Goal: Task Accomplishment & Management: Manage account settings

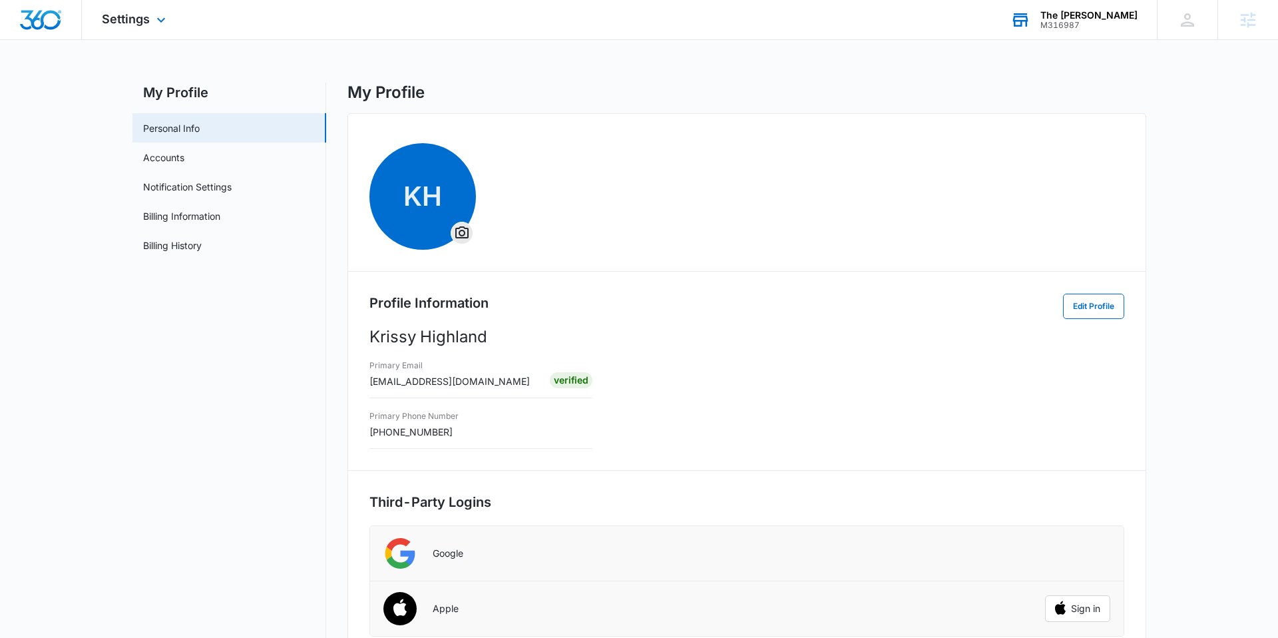
click at [1071, 33] on div "The [PERSON_NAME] M316987 Your Accounts View All" at bounding box center [1073, 19] width 166 height 39
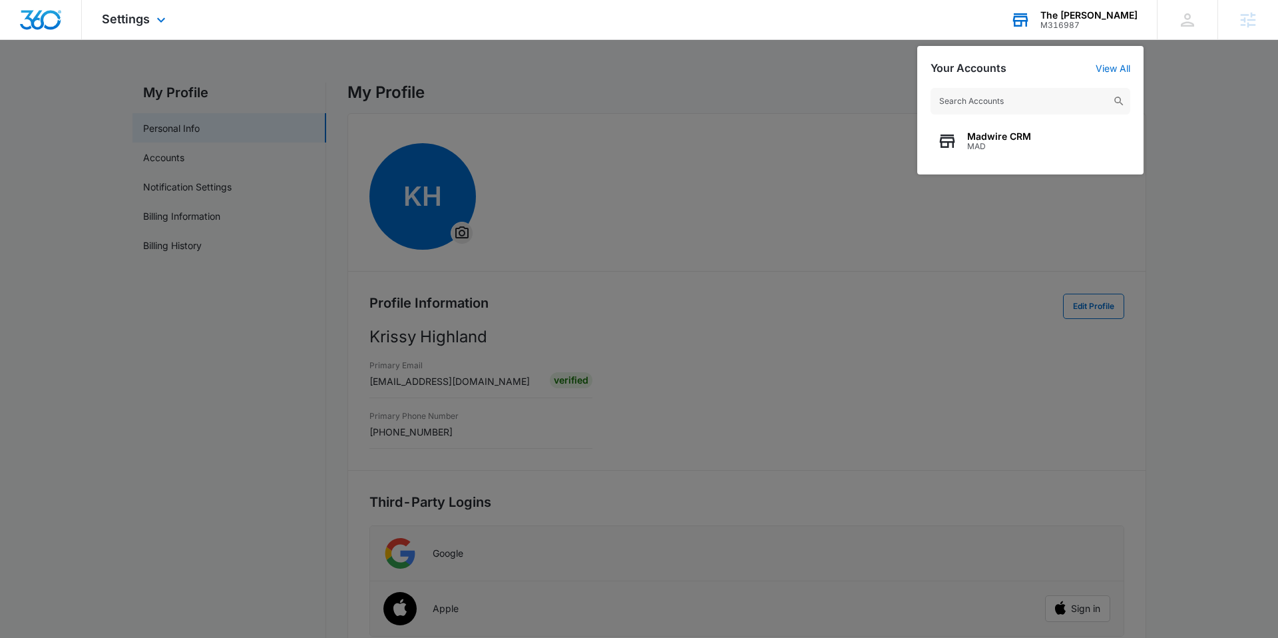
click at [975, 108] on input "text" at bounding box center [1030, 101] width 200 height 27
type input "carbon recall"
click at [988, 138] on span "Carbon Recall Kalispell" at bounding box center [1020, 136] width 106 height 11
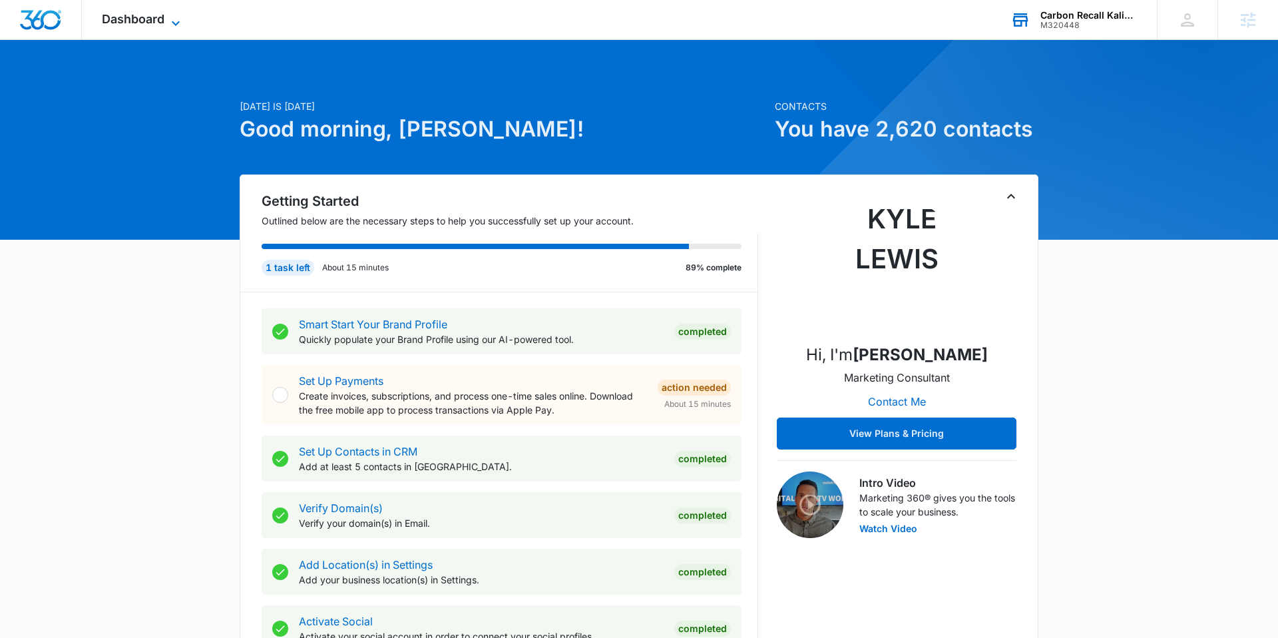
click at [148, 16] on span "Dashboard" at bounding box center [133, 19] width 63 height 14
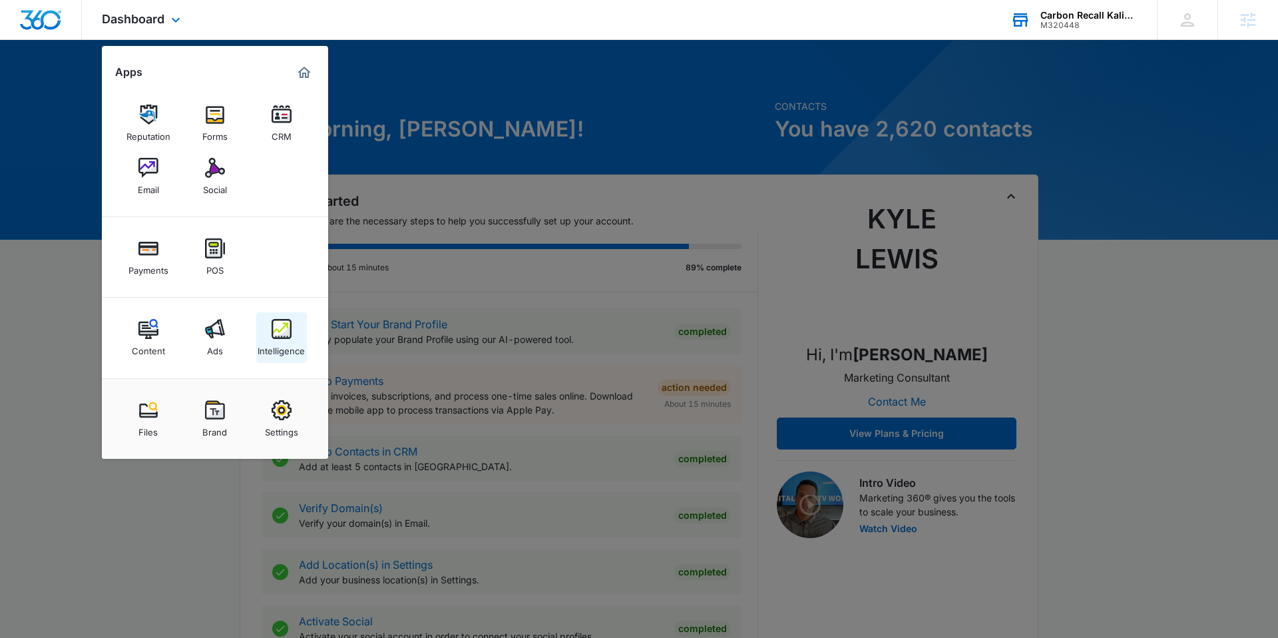
click at [276, 341] on div "Intelligence" at bounding box center [281, 347] width 47 height 17
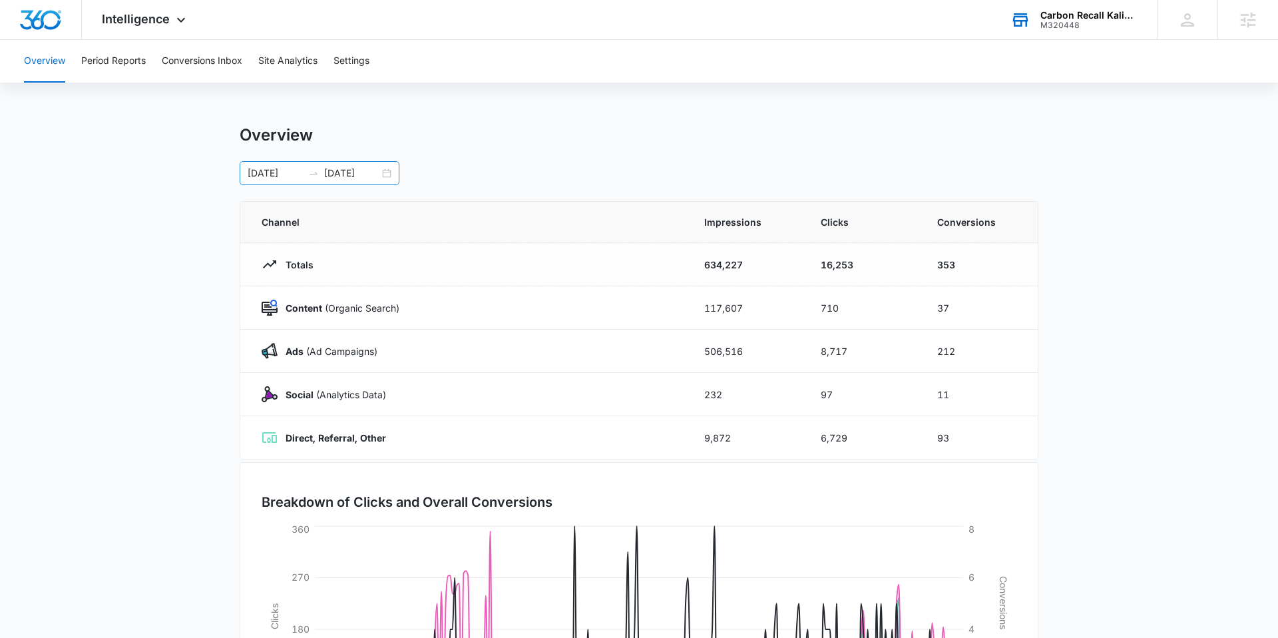
click at [264, 174] on input "01/01/2025" at bounding box center [275, 173] width 55 height 15
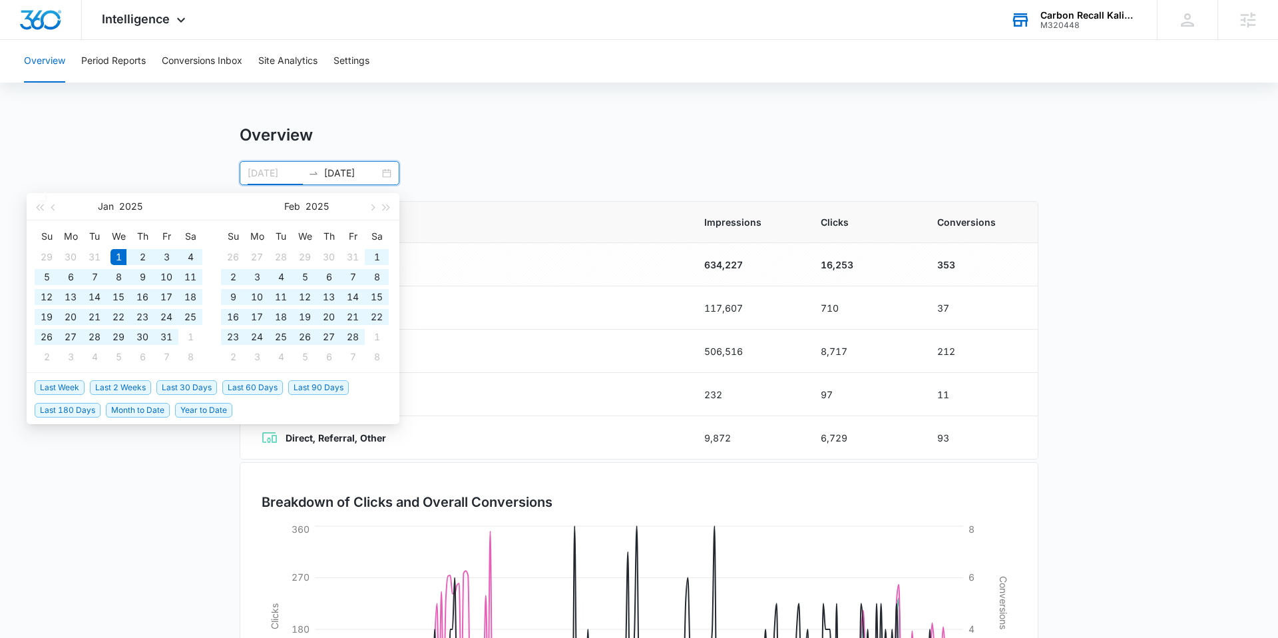
type input "01/01/2025"
click at [202, 404] on span "Year to Date" at bounding box center [203, 410] width 57 height 15
type input "10/13/2025"
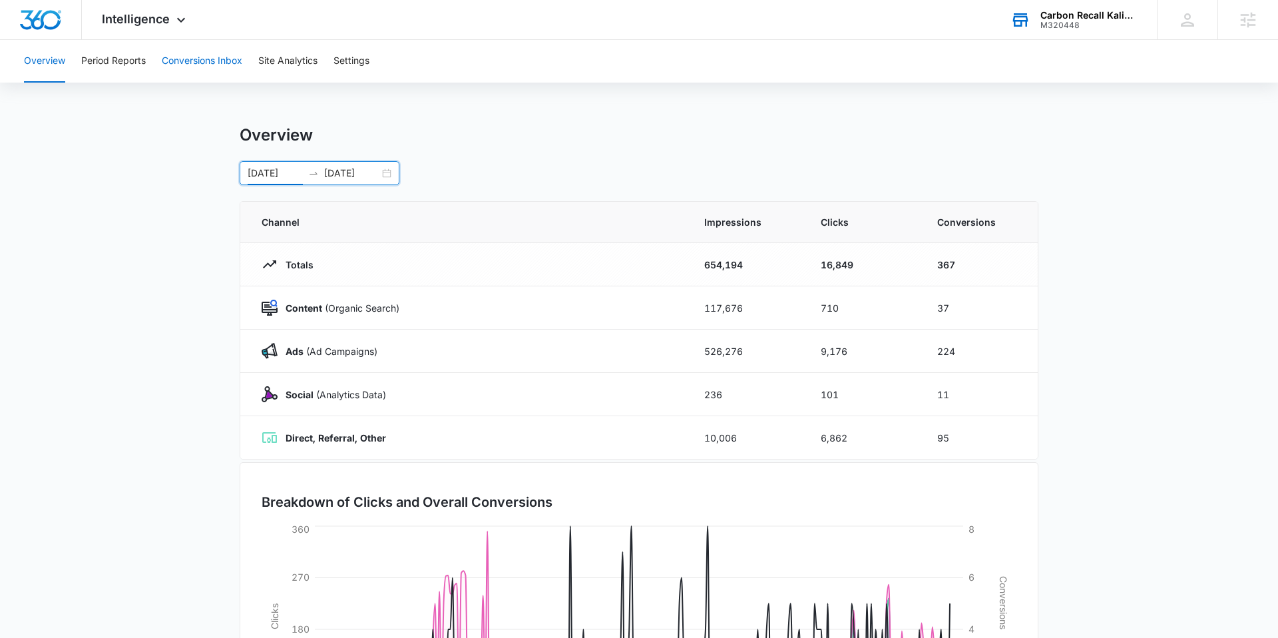
click at [186, 73] on button "Conversions Inbox" at bounding box center [202, 61] width 81 height 43
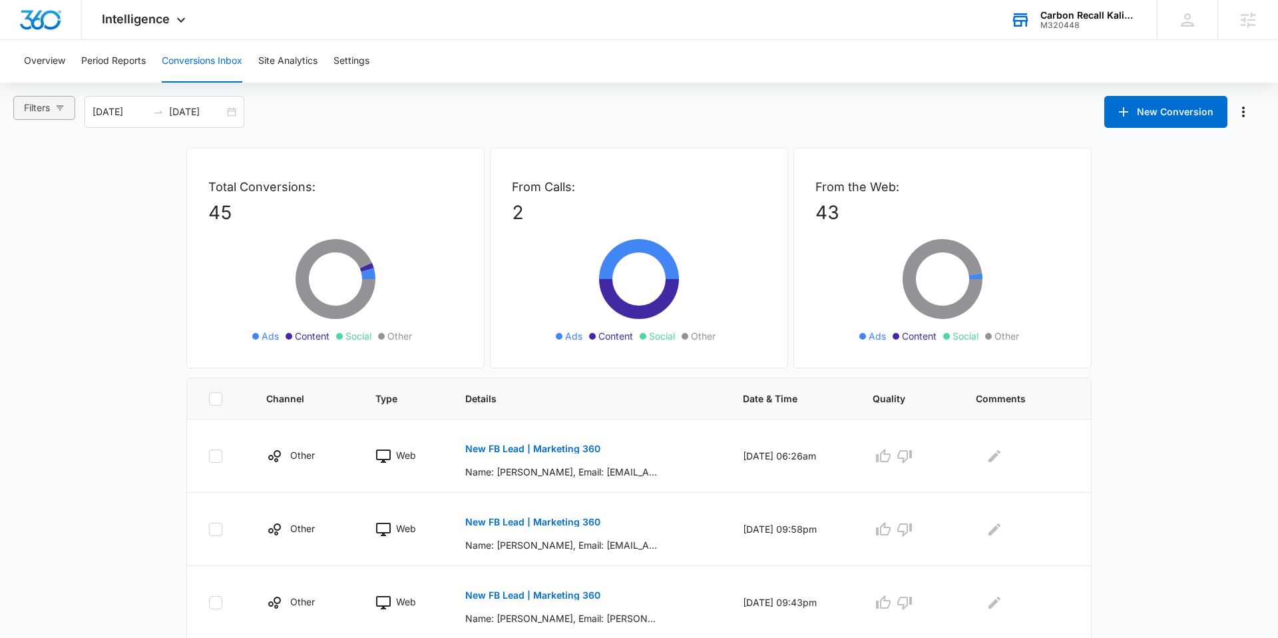
click at [67, 110] on button "Filters" at bounding box center [44, 108] width 62 height 24
click at [29, 179] on input "Ads" at bounding box center [26, 179] width 11 height 11
radio input "true"
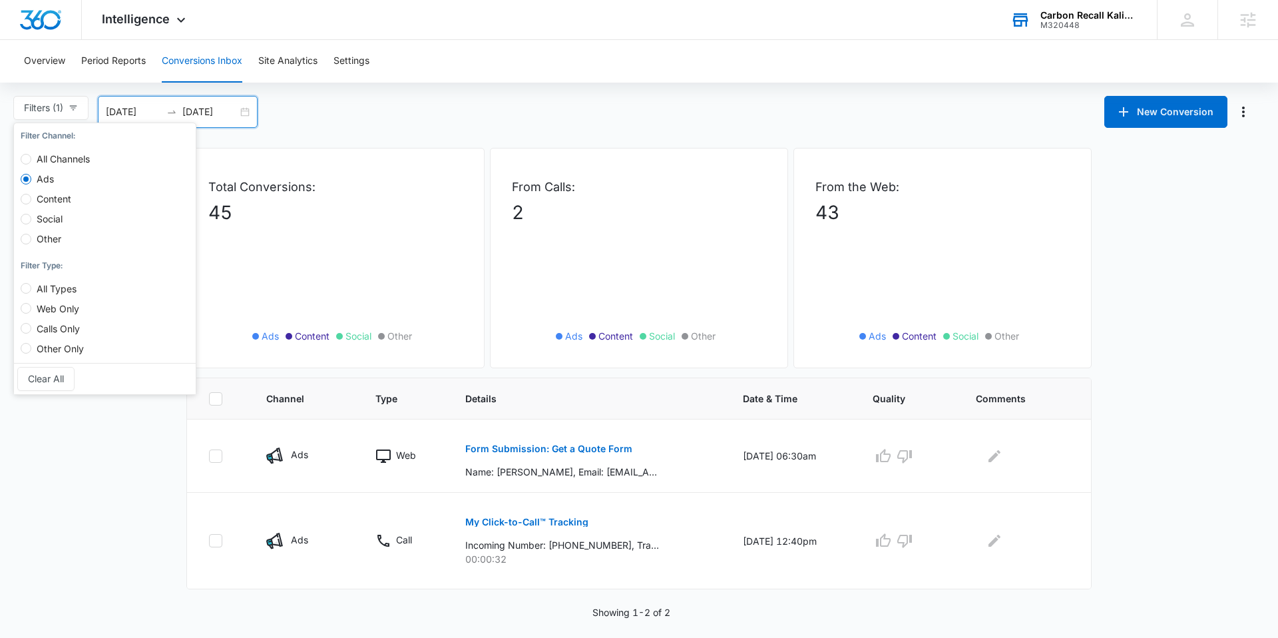
click at [130, 109] on input "09/14/2025" at bounding box center [133, 111] width 55 height 15
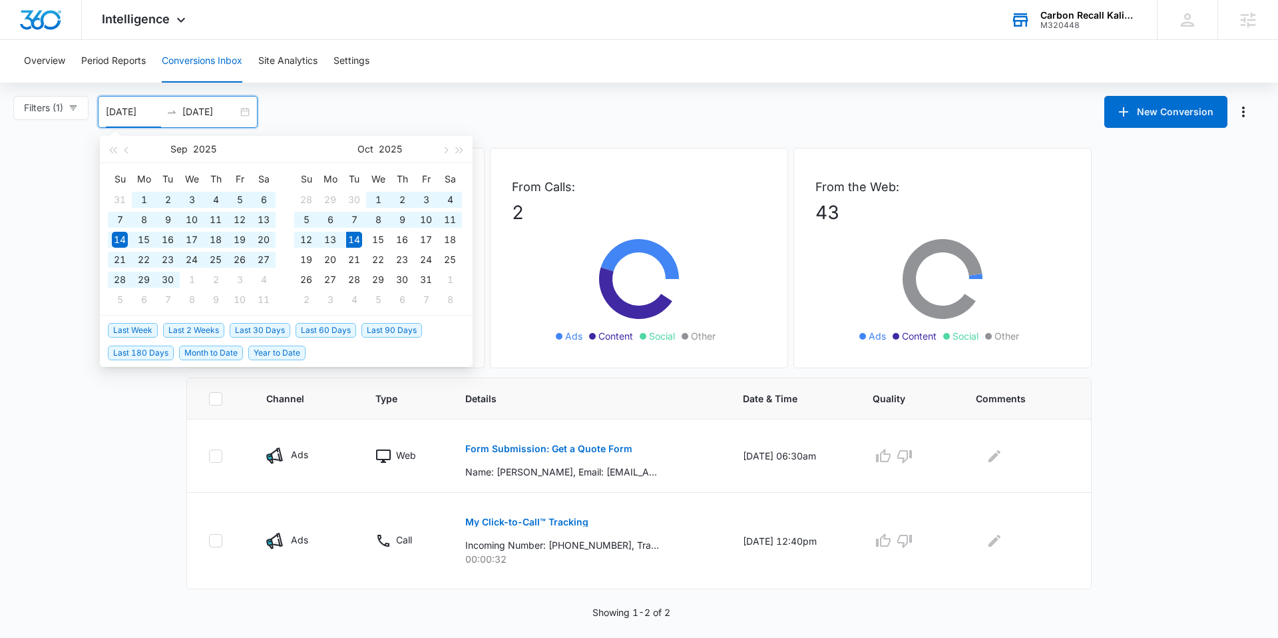
click at [258, 350] on span "Year to Date" at bounding box center [276, 352] width 57 height 15
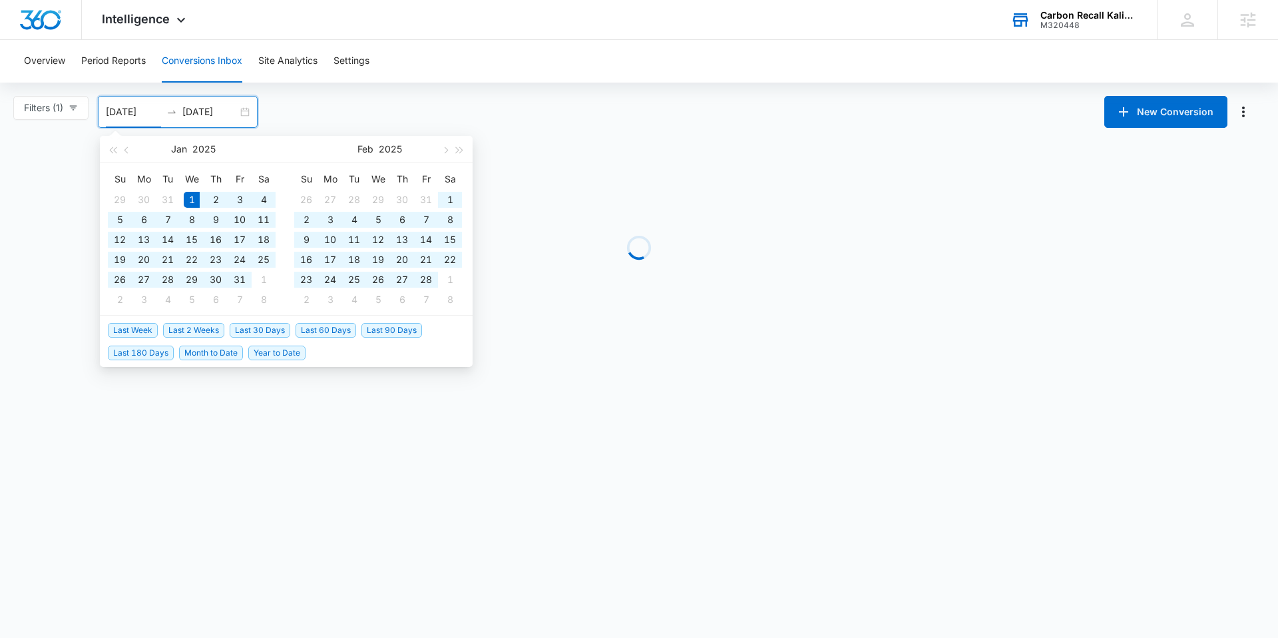
type input "01/01/2025"
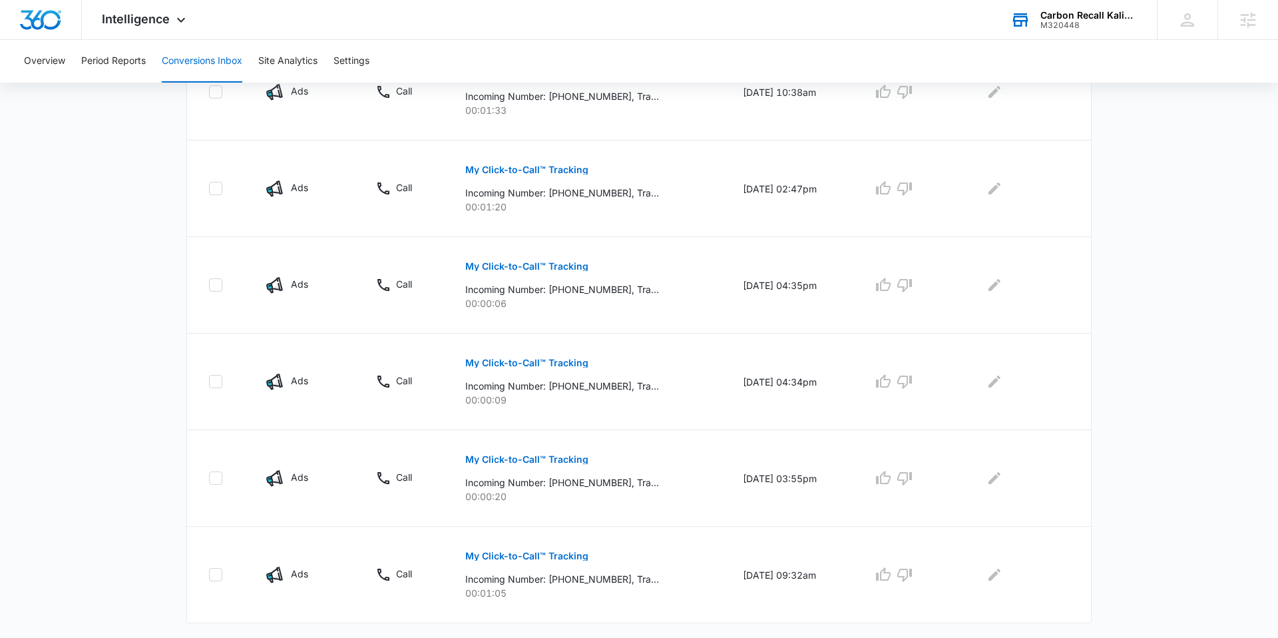
scroll to position [765, 0]
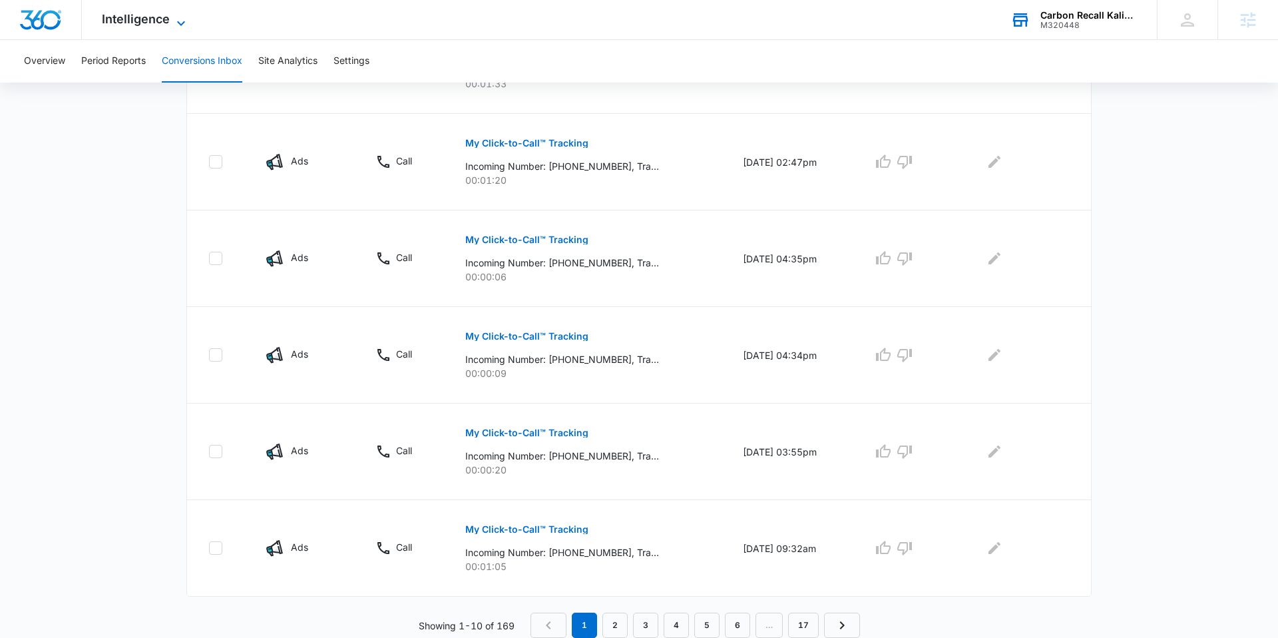
click at [149, 23] on span "Intelligence" at bounding box center [136, 19] width 68 height 14
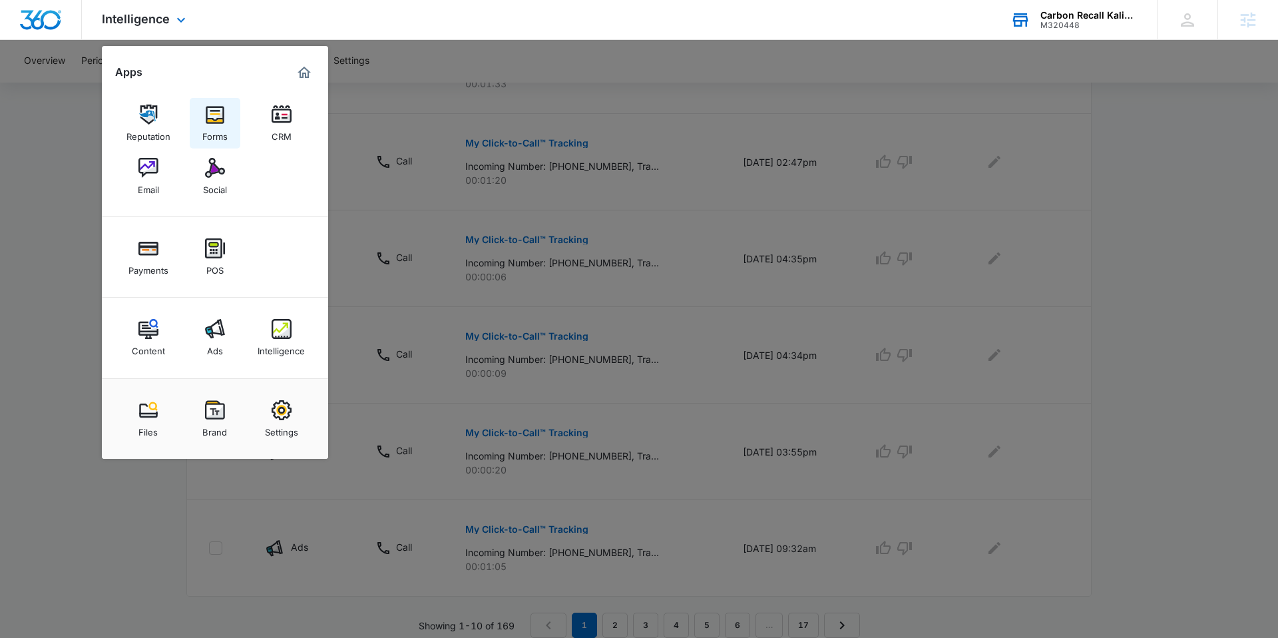
click at [217, 118] on img at bounding box center [215, 114] width 20 height 20
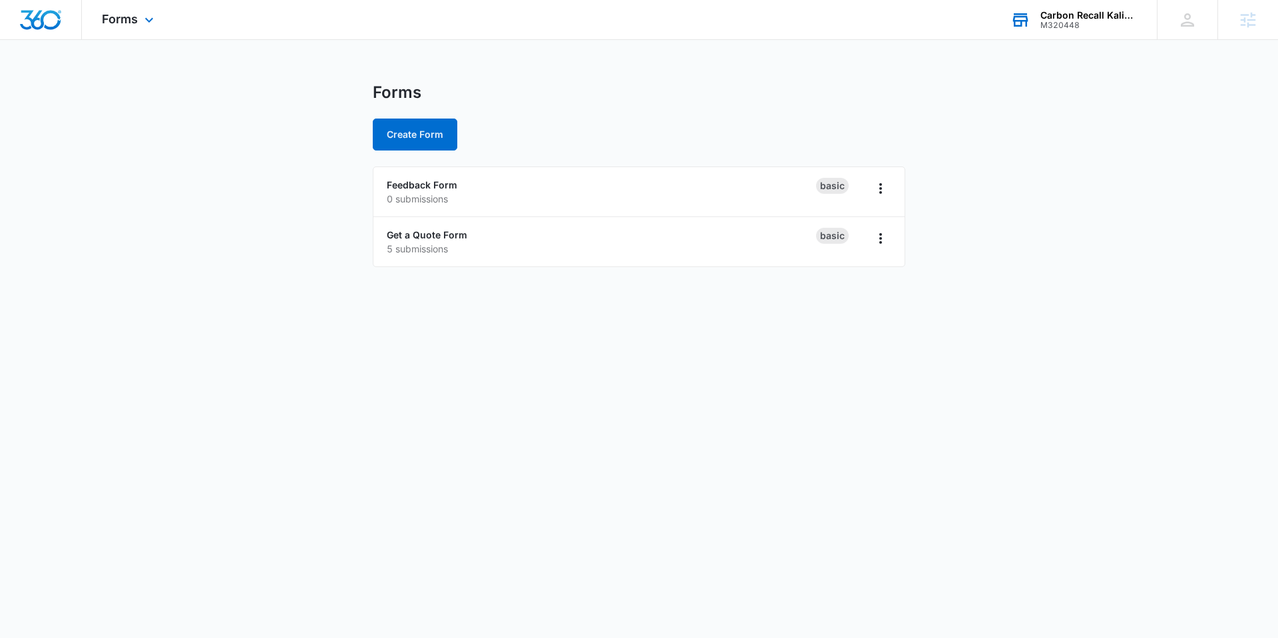
click at [126, 31] on div "Forms Apps Reputation Forms CRM Email Social Payments POS Content Ads Intellige…" at bounding box center [129, 19] width 95 height 39
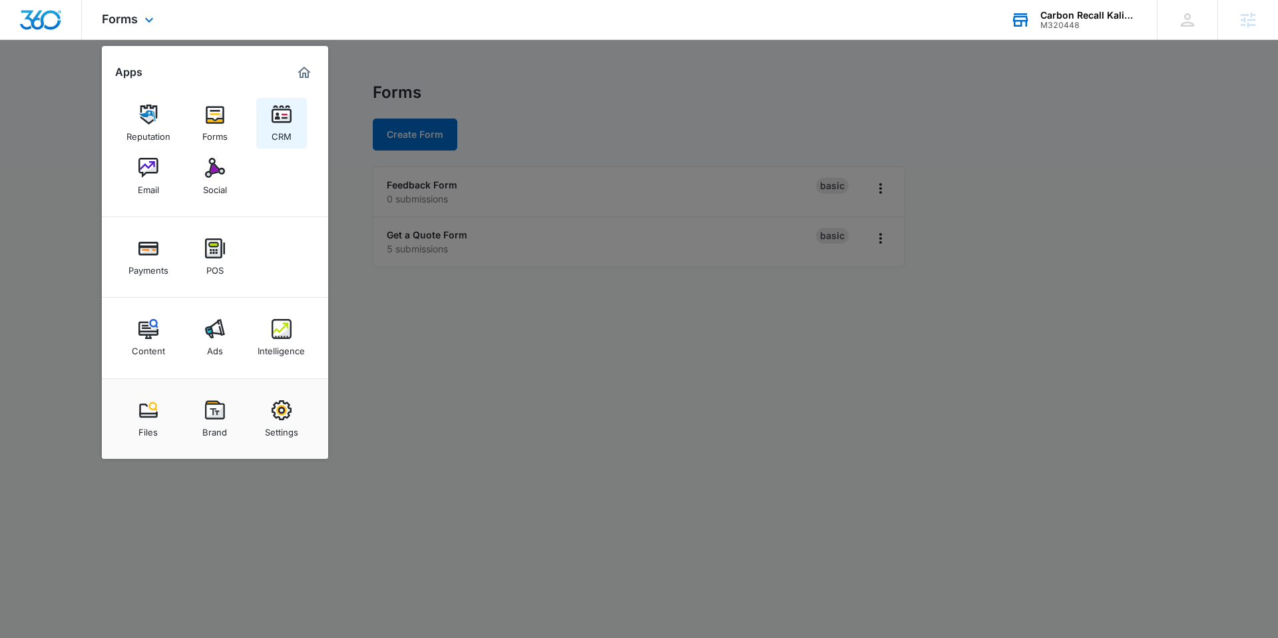
click at [272, 124] on img at bounding box center [282, 114] width 20 height 20
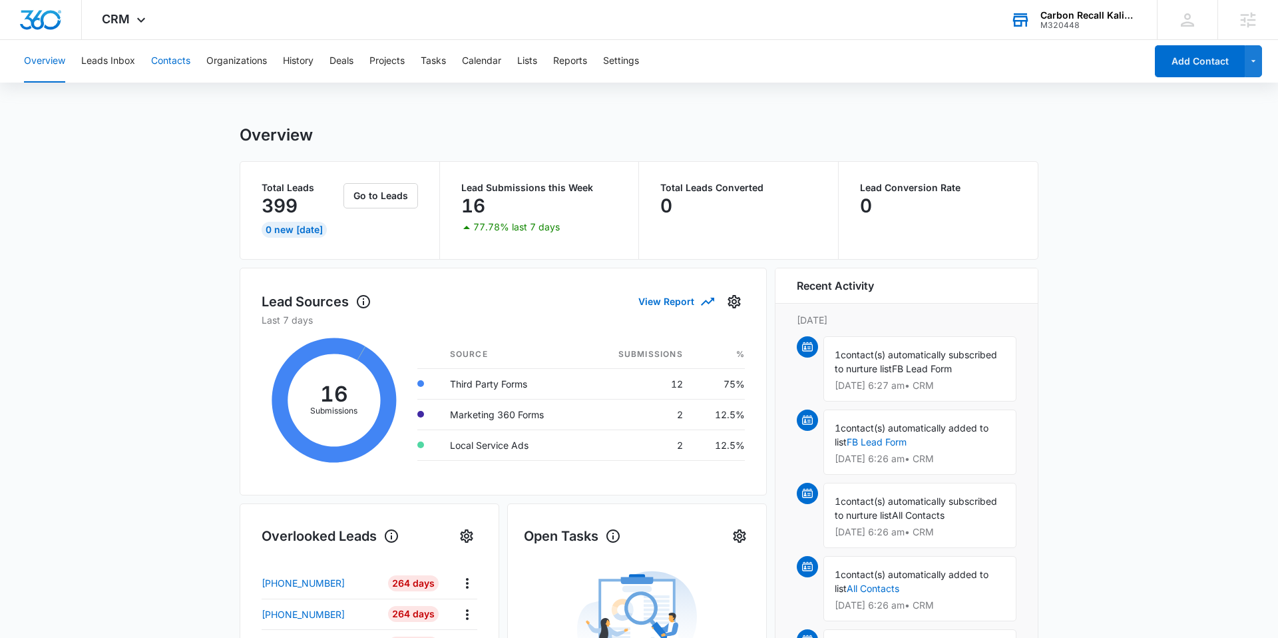
click at [158, 63] on button "Contacts" at bounding box center [170, 61] width 39 height 43
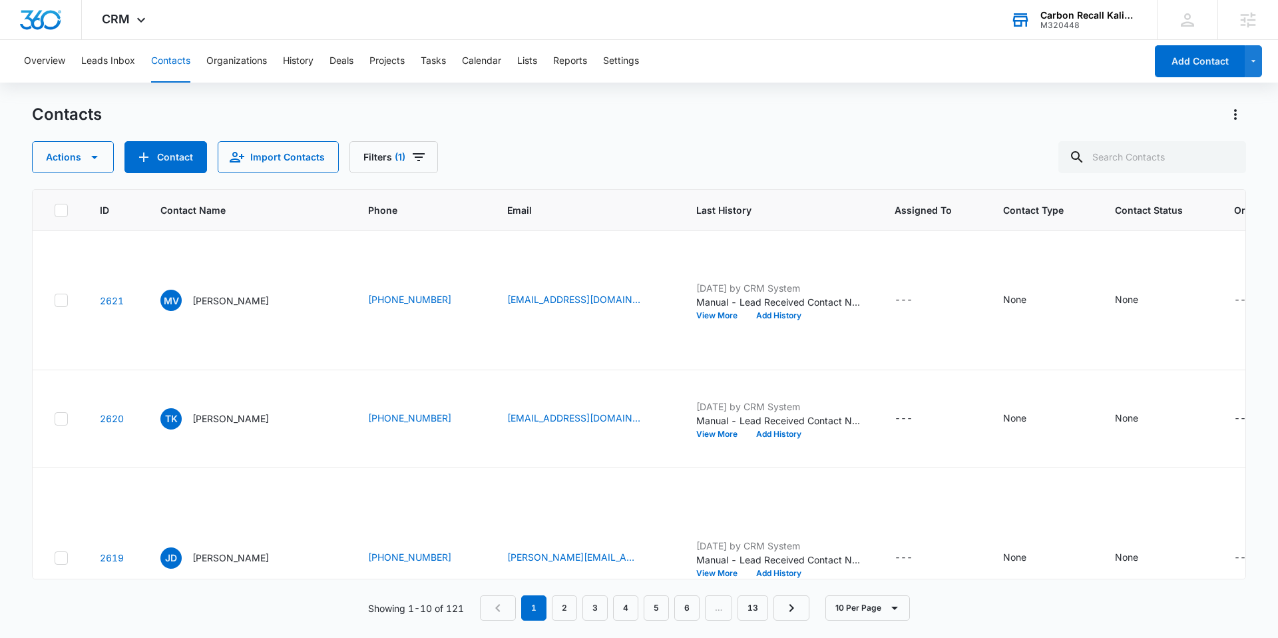
scroll to position [664, 0]
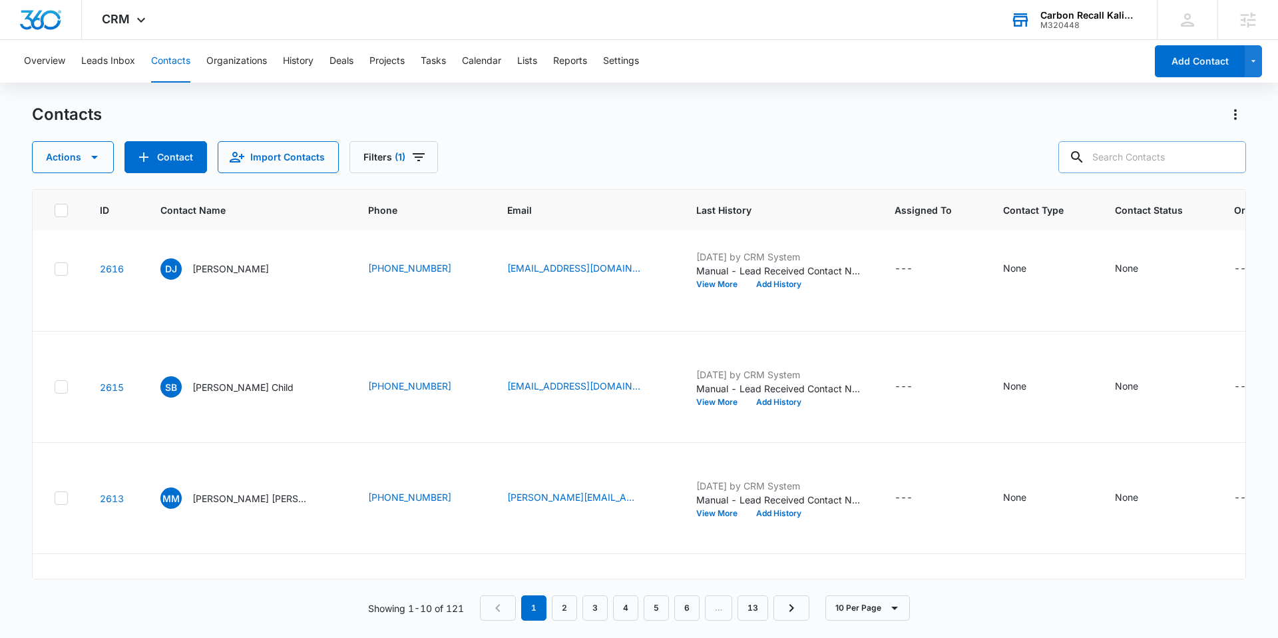
click at [1145, 142] on input "text" at bounding box center [1152, 157] width 188 height 32
type input "meri"
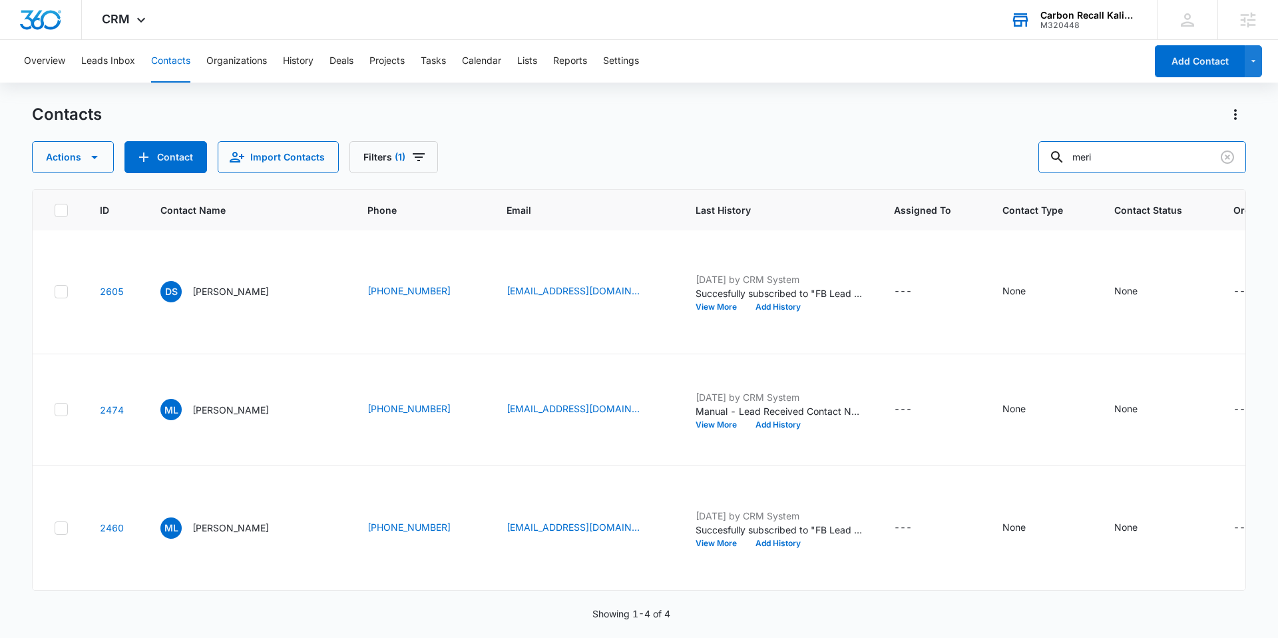
scroll to position [435, 0]
click at [108, 5] on div "CRM Apps Reputation Forms CRM Email Social Payments POS Content Ads Intelligenc…" at bounding box center [125, 19] width 87 height 39
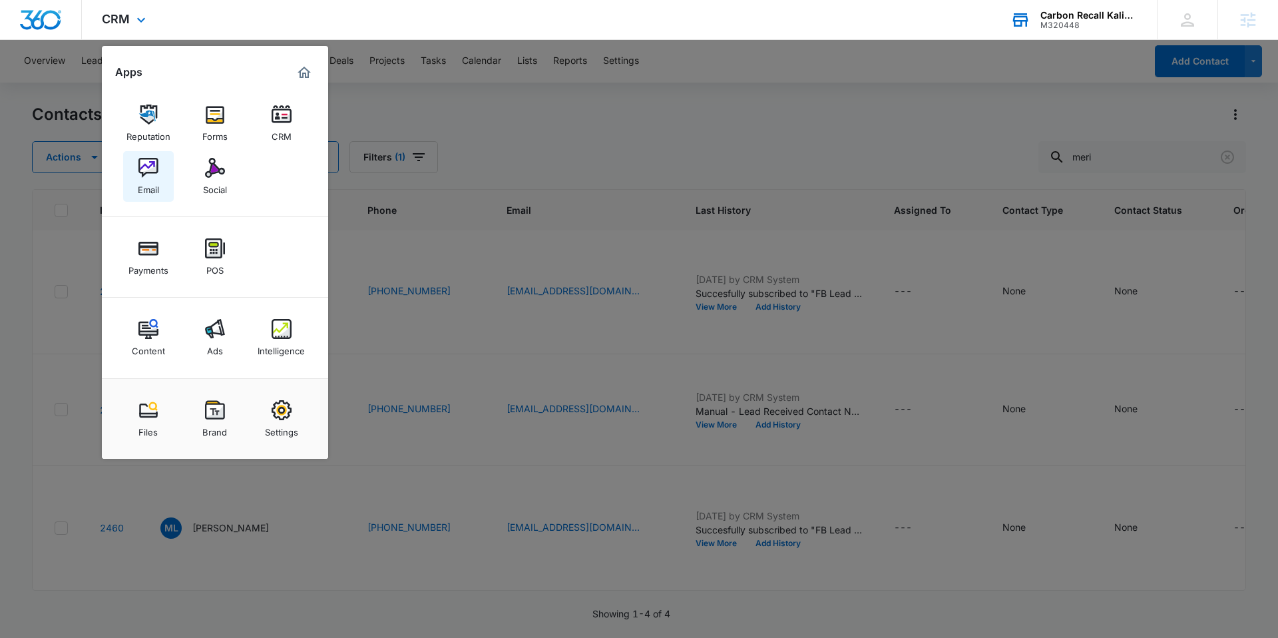
click at [154, 176] on img at bounding box center [148, 168] width 20 height 20
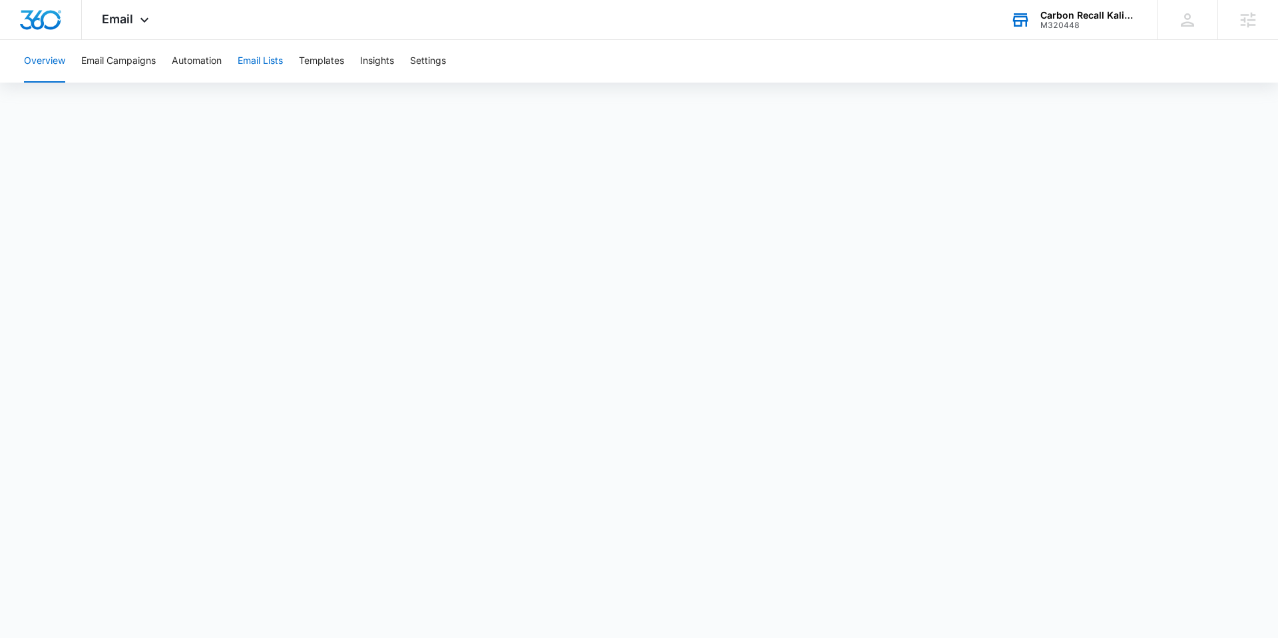
click at [260, 62] on button "Email Lists" at bounding box center [260, 61] width 45 height 43
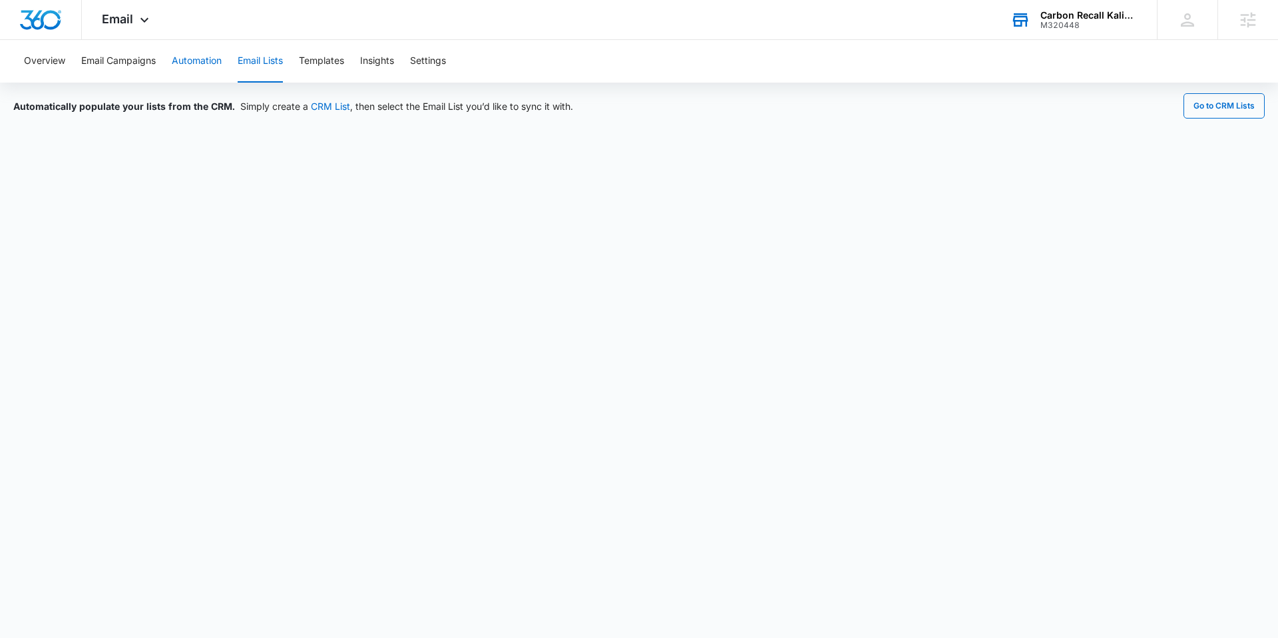
click at [182, 59] on button "Automation" at bounding box center [197, 61] width 50 height 43
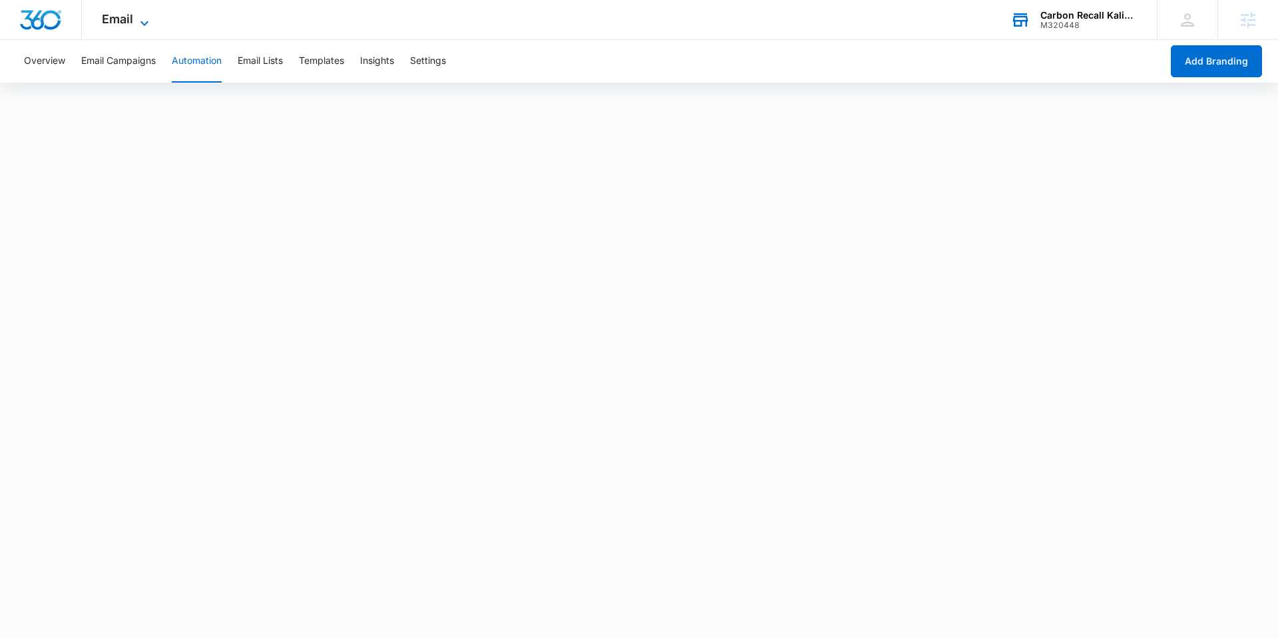
click at [118, 19] on span "Email" at bounding box center [117, 19] width 31 height 14
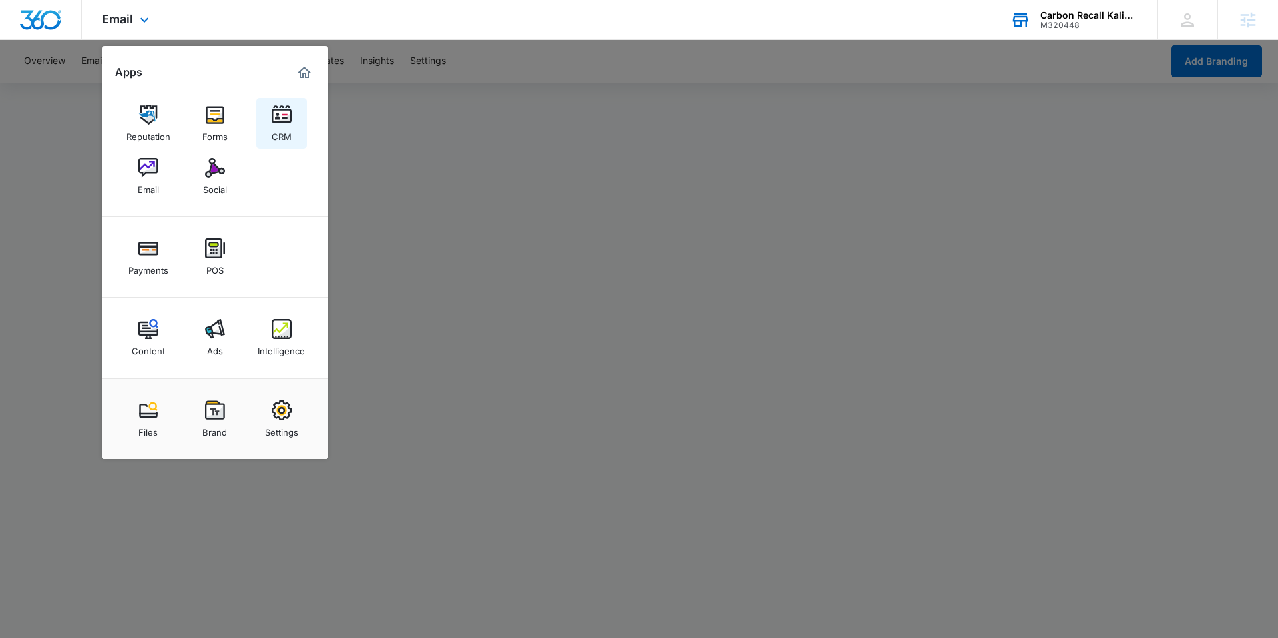
click at [282, 126] on div "CRM" at bounding box center [282, 132] width 20 height 17
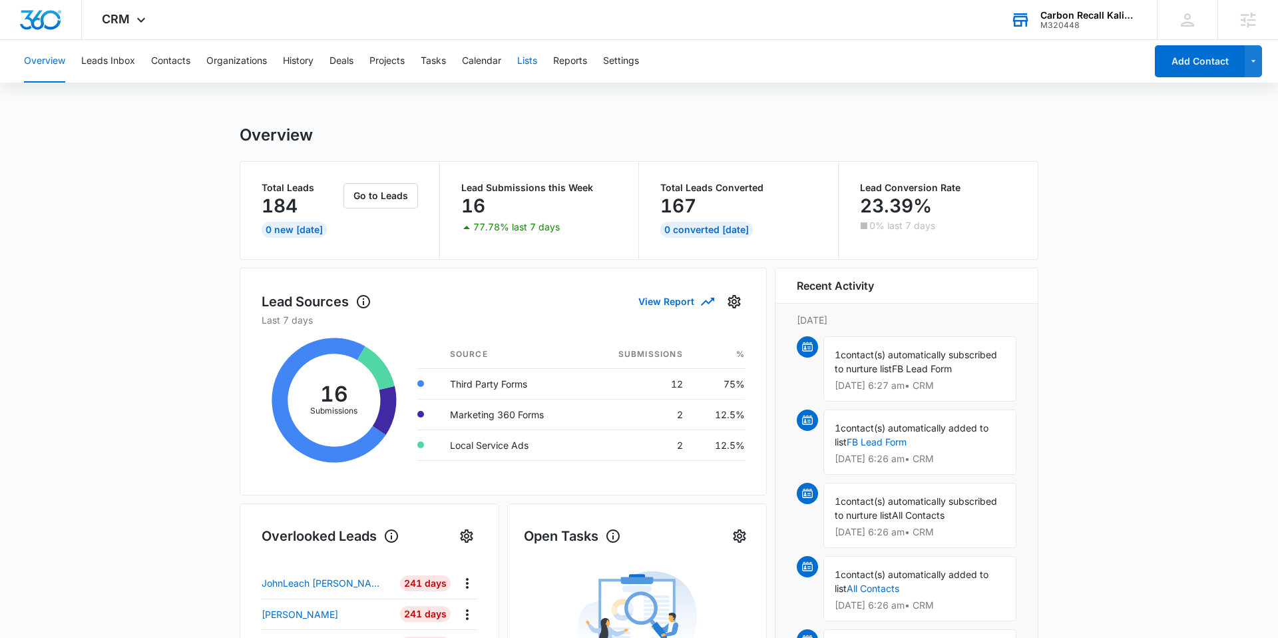
click at [522, 65] on button "Lists" at bounding box center [527, 61] width 20 height 43
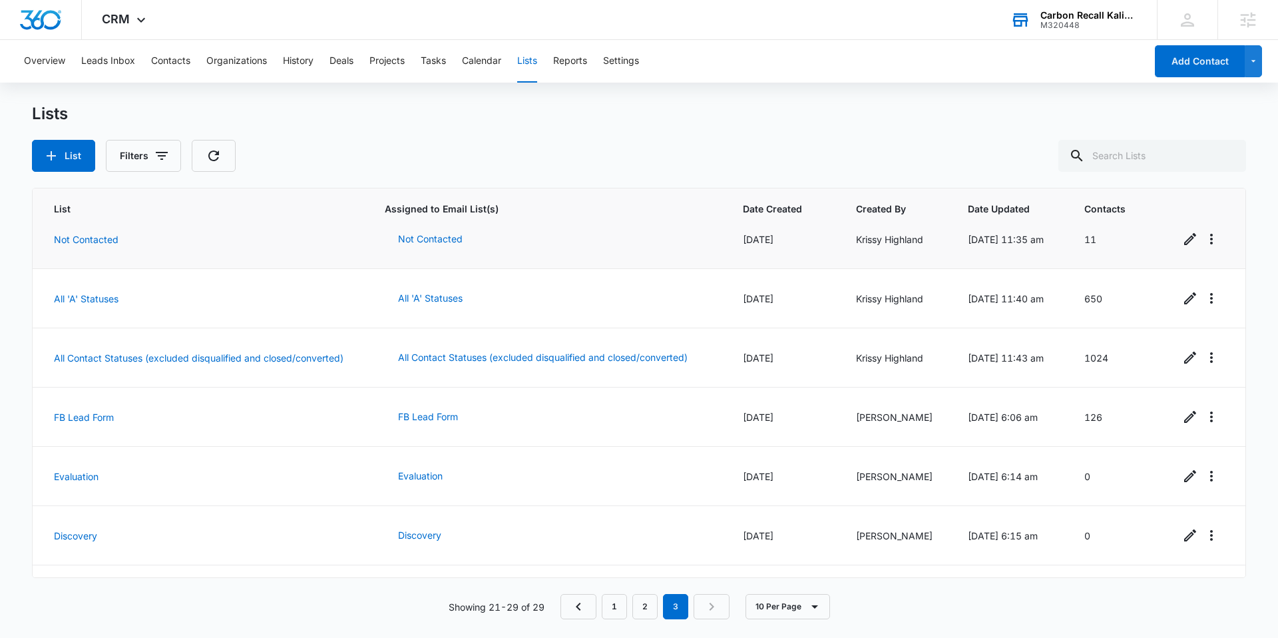
scroll to position [185, 0]
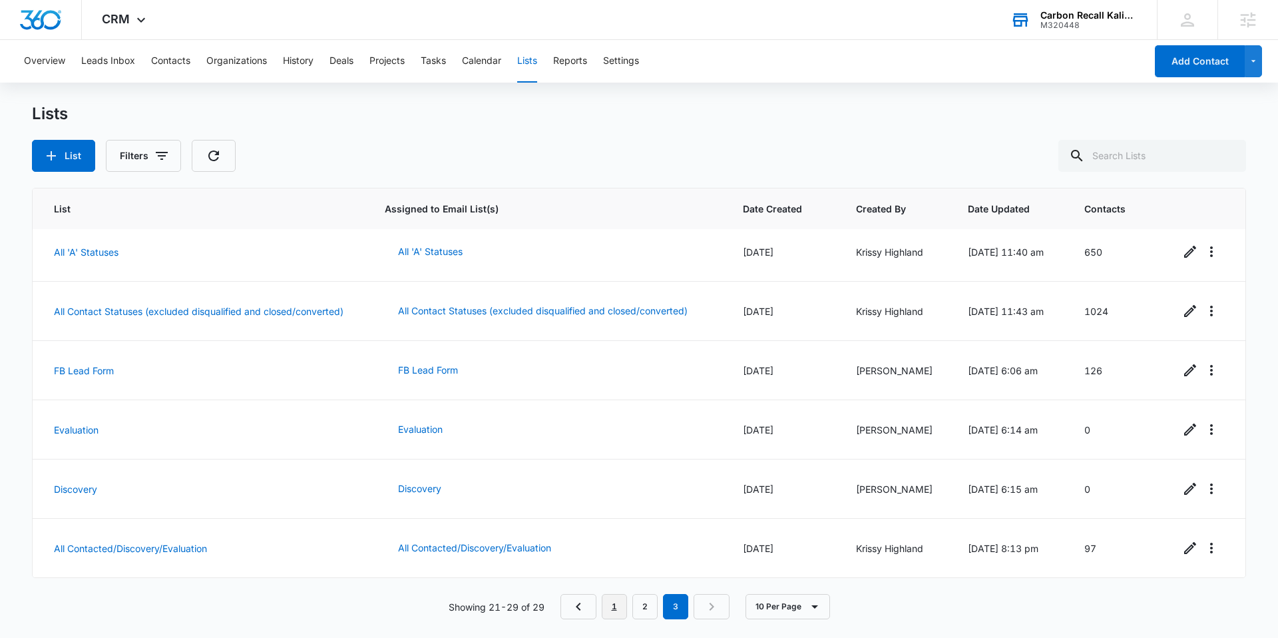
click at [616, 617] on link "1" at bounding box center [614, 606] width 25 height 25
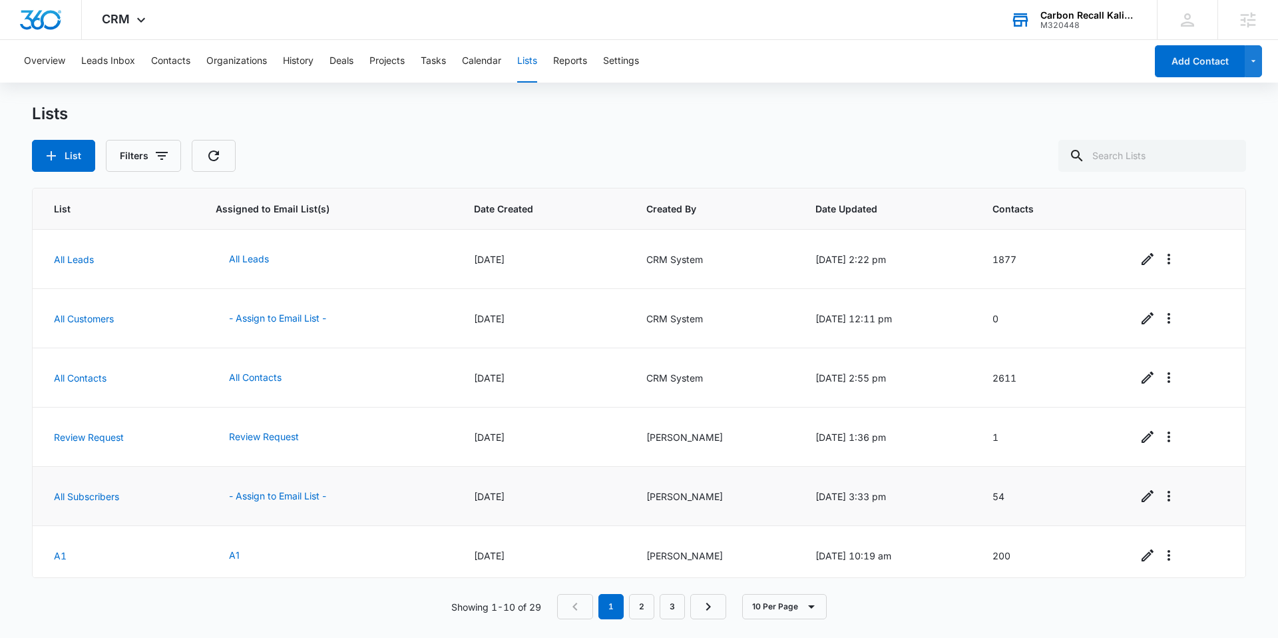
scroll to position [3, 0]
click at [78, 375] on link "All Contacts" at bounding box center [80, 374] width 53 height 11
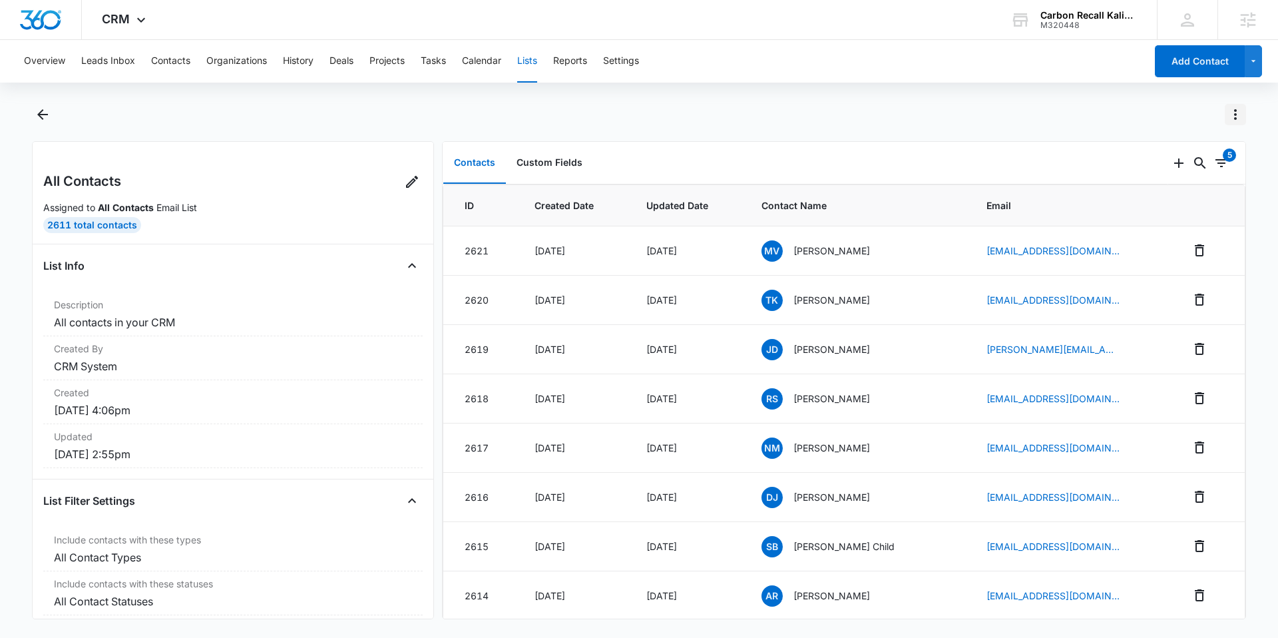
click at [1235, 111] on icon "Actions" at bounding box center [1235, 114] width 3 height 11
click at [1151, 207] on div "Export List" at bounding box center [1174, 211] width 77 height 9
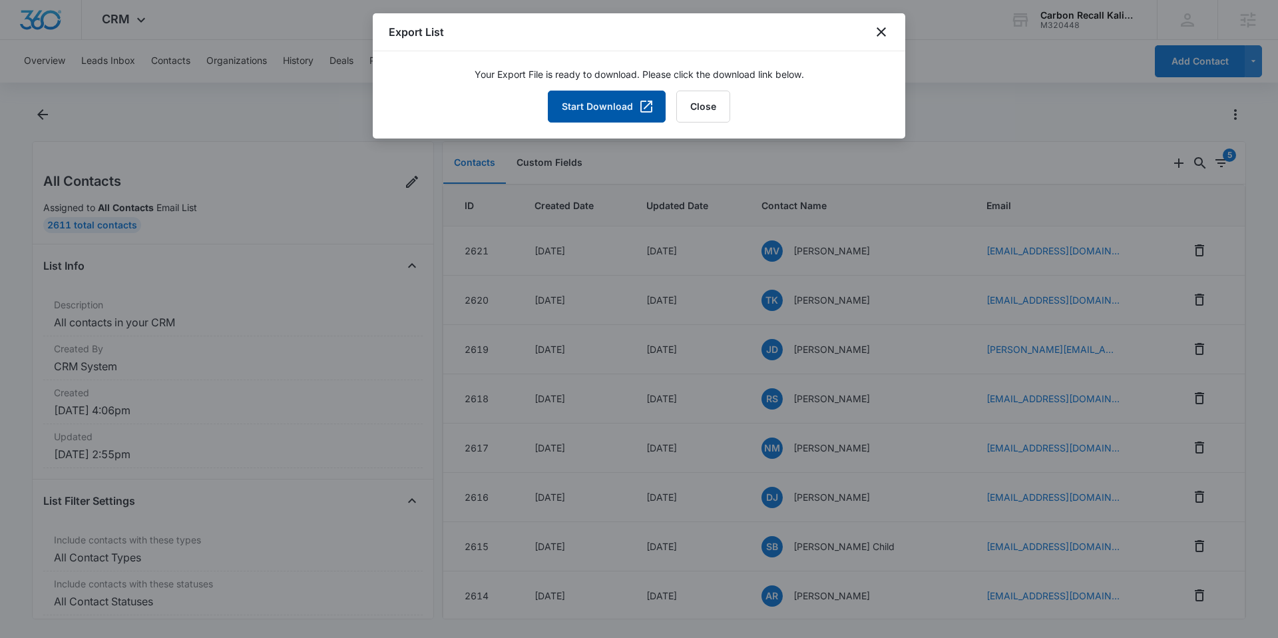
click at [582, 108] on button "Start Download" at bounding box center [607, 107] width 118 height 32
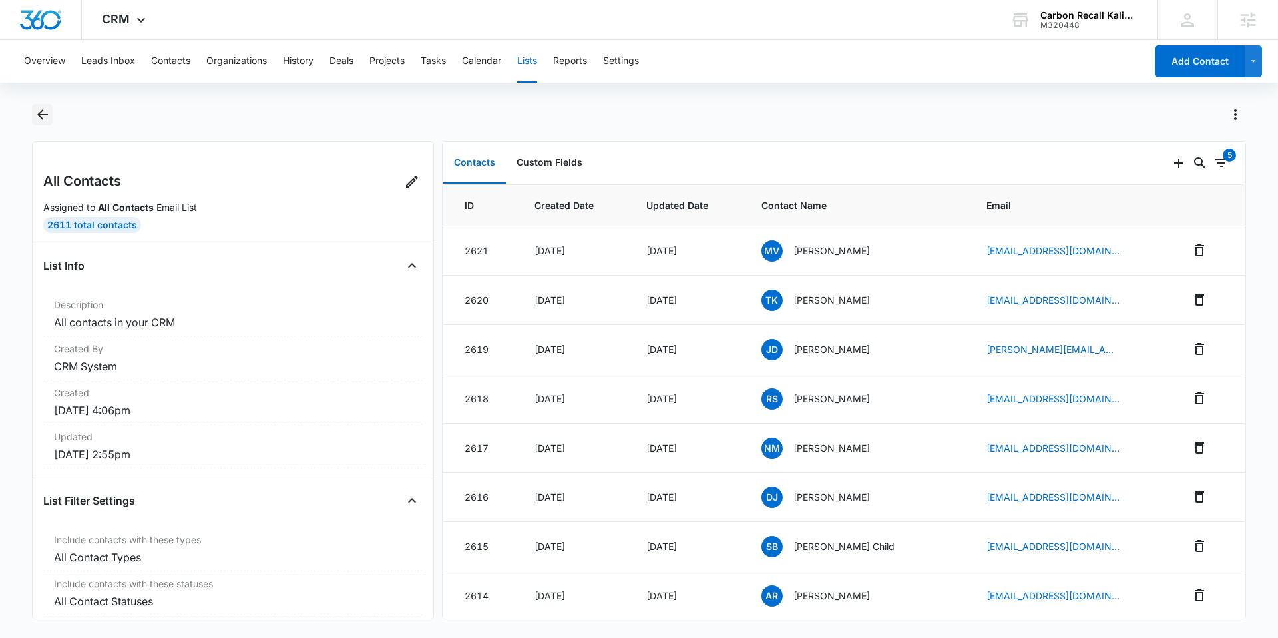
click at [42, 111] on icon "Back" at bounding box center [43, 114] width 16 height 16
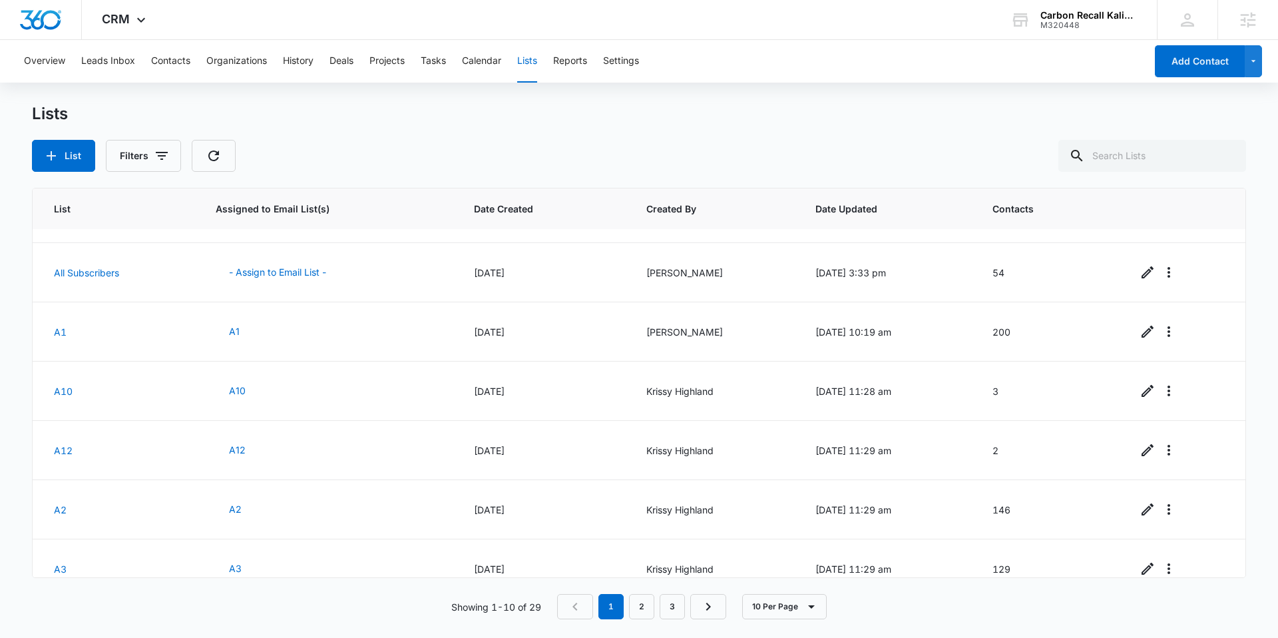
scroll to position [244, 0]
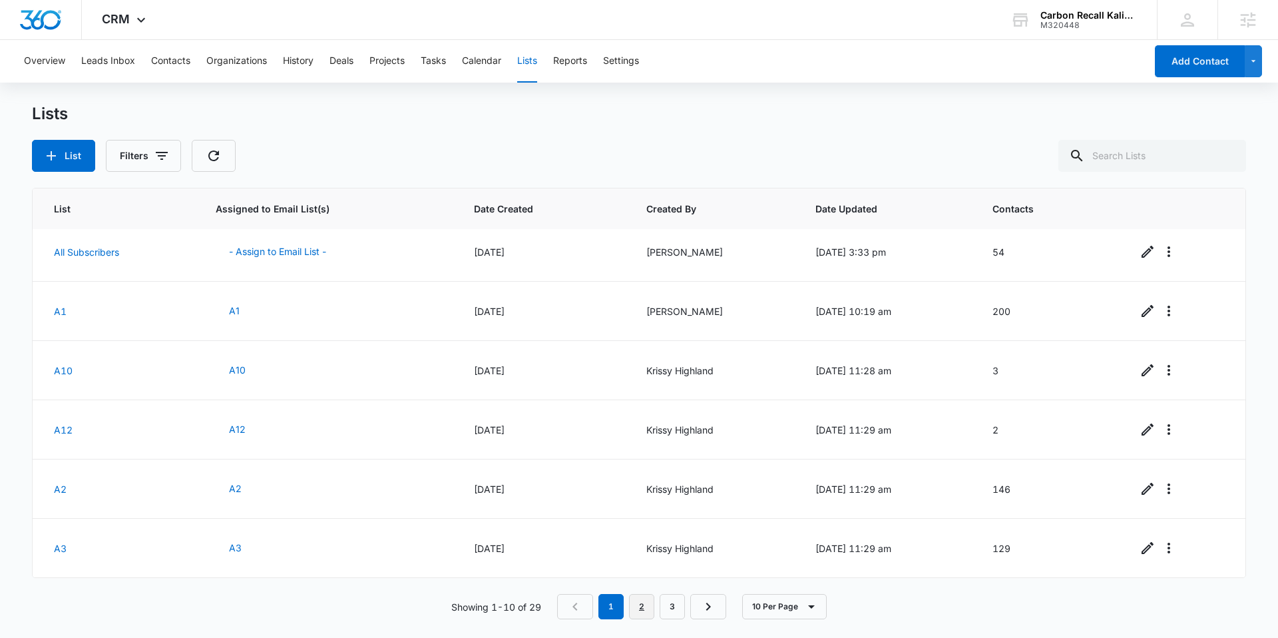
click at [634, 610] on link "2" at bounding box center [641, 606] width 25 height 25
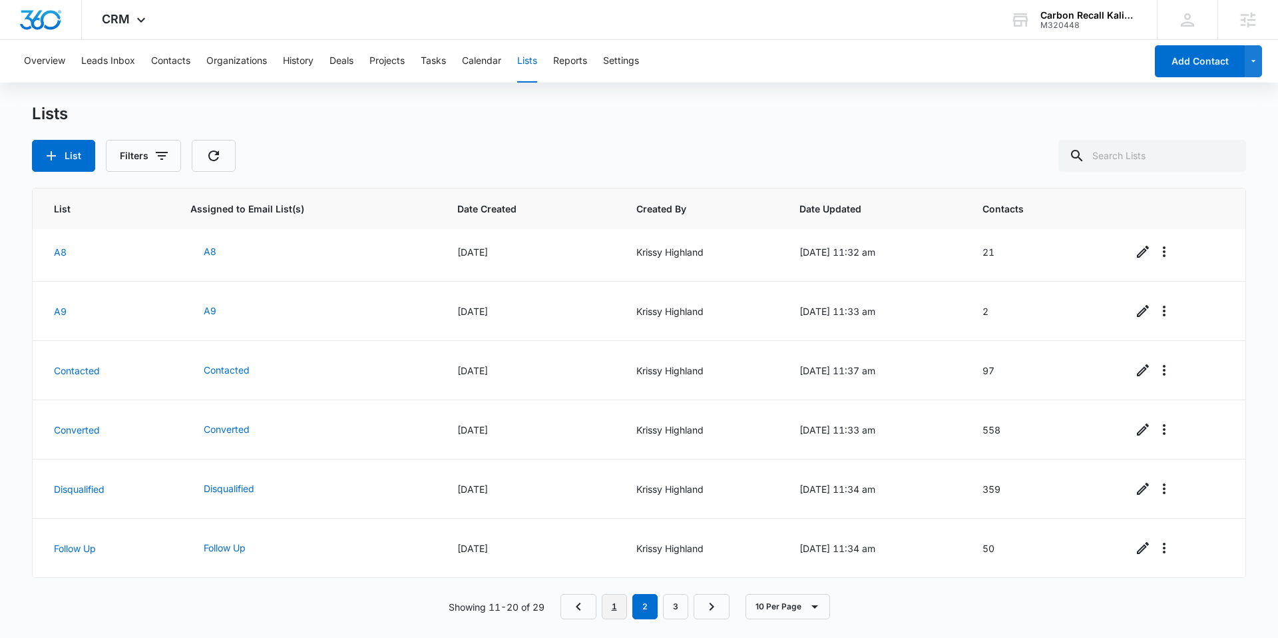
click at [608, 601] on link "1" at bounding box center [614, 606] width 25 height 25
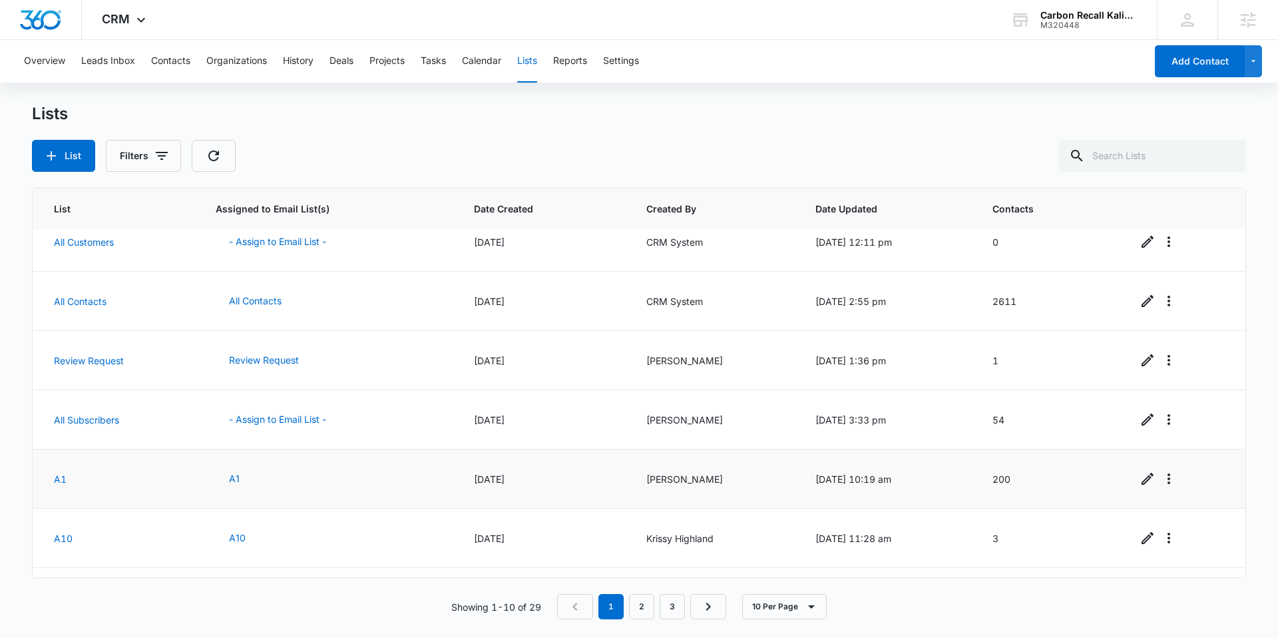
scroll to position [0, 0]
